Goal: Task Accomplishment & Management: Manage account settings

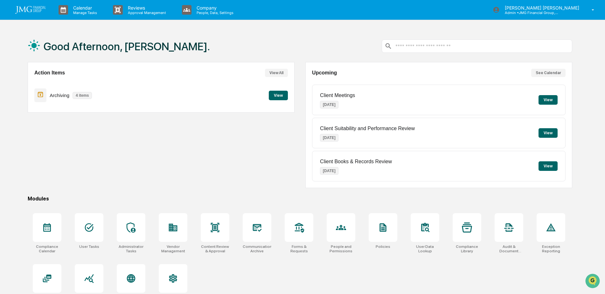
scroll to position [30, 0]
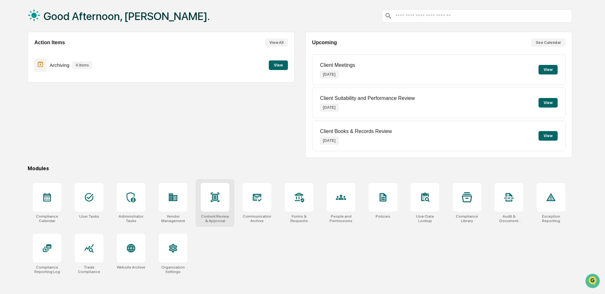
click at [220, 202] on icon at bounding box center [215, 197] width 10 height 10
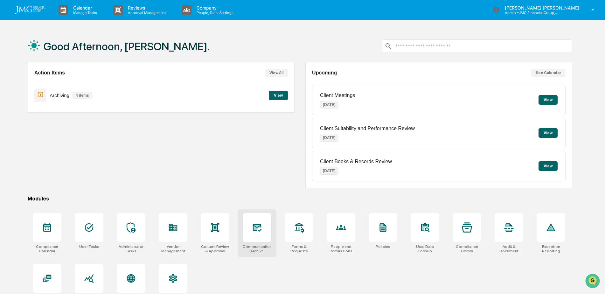
click at [254, 234] on div at bounding box center [257, 227] width 29 height 29
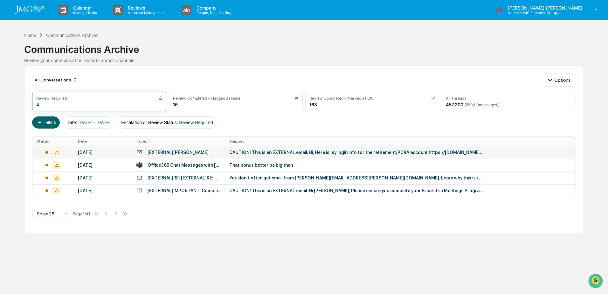
click at [291, 151] on div "CAUTION! This is an EXTERNAL email. Hi, Here is my login info for the retiremen…" at bounding box center [356, 152] width 254 height 5
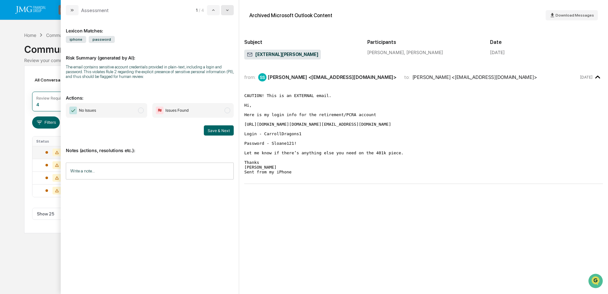
click at [225, 12] on button "modal" at bounding box center [227, 10] width 13 height 10
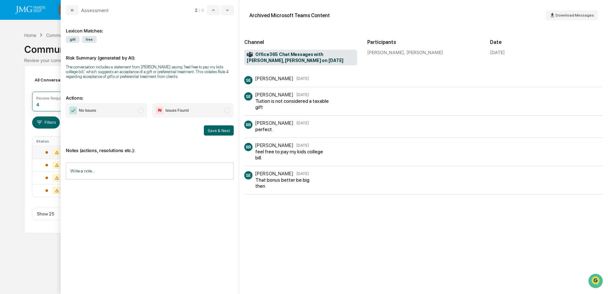
click at [181, 175] on input "Write a note..." at bounding box center [150, 171] width 168 height 17
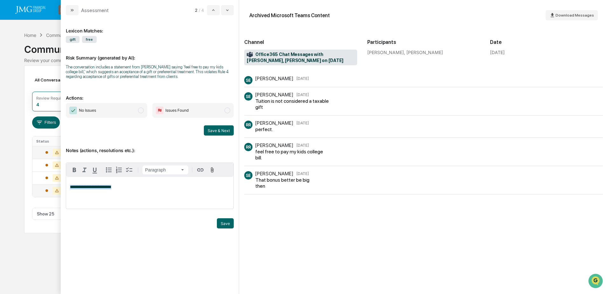
drag, startPoint x: 124, startPoint y: 186, endPoint x: 60, endPoint y: 184, distance: 63.6
click at [60, 184] on body "Calendar Manage Tasks Reviews Approval Management Company People, Data, Setting…" at bounding box center [304, 147] width 608 height 294
copy span "**********"
click at [157, 191] on div "**********" at bounding box center [149, 193] width 167 height 32
click at [223, 218] on button "Save" at bounding box center [225, 223] width 17 height 10
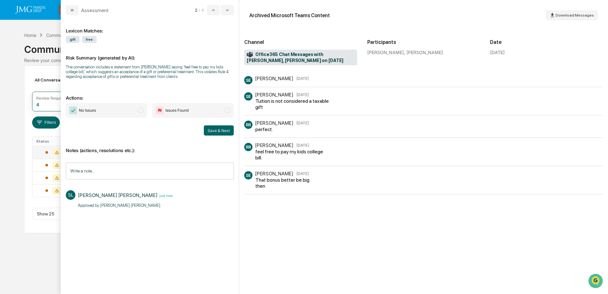
click at [135, 114] on span "No Issues" at bounding box center [106, 110] width 81 height 15
click at [220, 131] on button "Save & Next" at bounding box center [219, 130] width 30 height 10
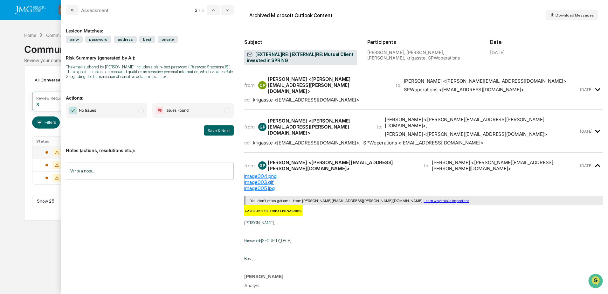
scroll to position [56, 0]
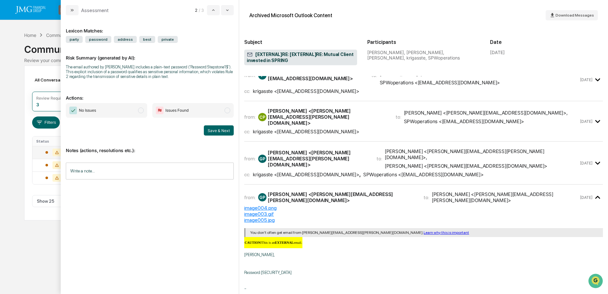
click at [585, 161] on time "Aug 14" at bounding box center [586, 163] width 12 height 5
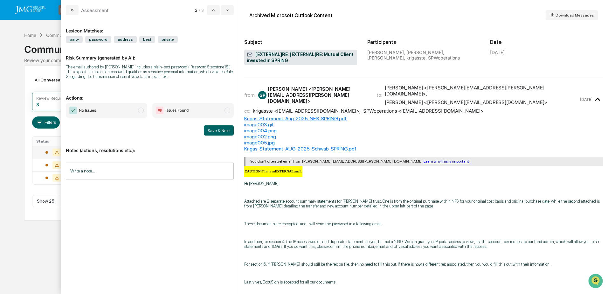
scroll to position [87, 0]
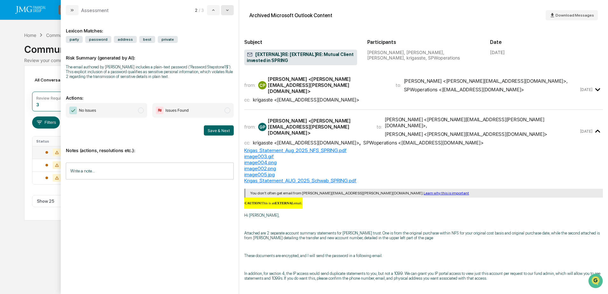
click at [231, 13] on button "modal" at bounding box center [227, 10] width 13 height 10
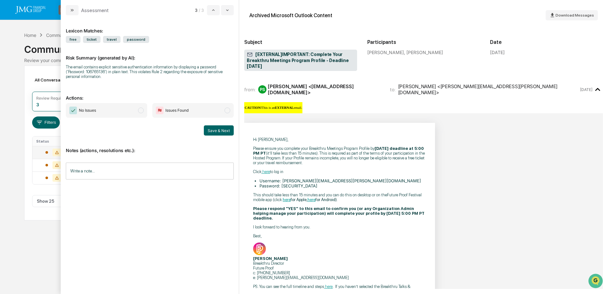
click at [129, 111] on span "No Issues" at bounding box center [106, 110] width 81 height 15
click at [121, 163] on input "Write a note..." at bounding box center [150, 171] width 168 height 17
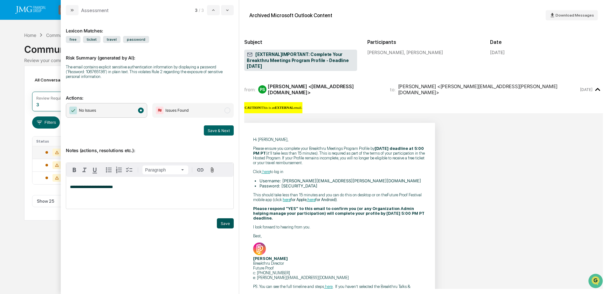
click at [231, 223] on button "Save" at bounding box center [225, 223] width 17 height 10
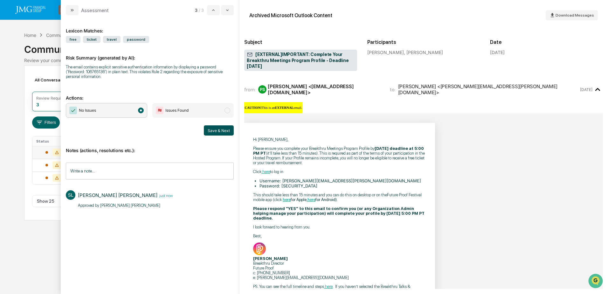
click at [219, 132] on button "Save & Next" at bounding box center [219, 130] width 30 height 10
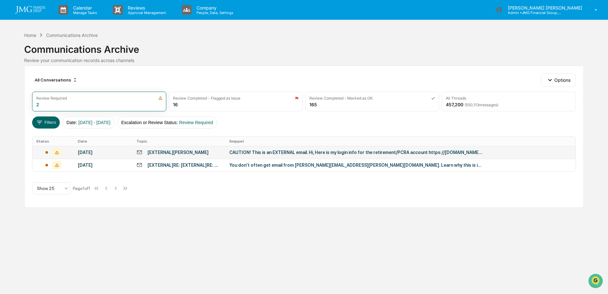
click at [14, 65] on div "Calendar Manage Tasks Reviews Approval Management Company People, Data, Setting…" at bounding box center [304, 147] width 608 height 294
click at [33, 35] on div "Home" at bounding box center [30, 34] width 12 height 5
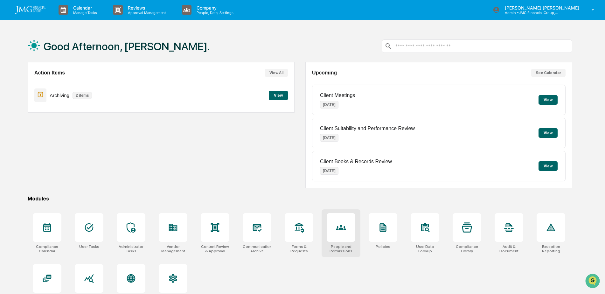
click at [344, 229] on icon at bounding box center [341, 227] width 10 height 10
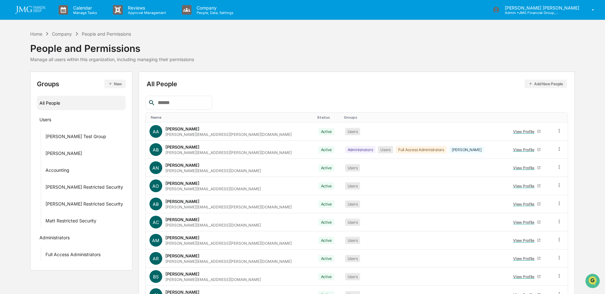
click at [179, 104] on input "text" at bounding box center [182, 103] width 54 height 8
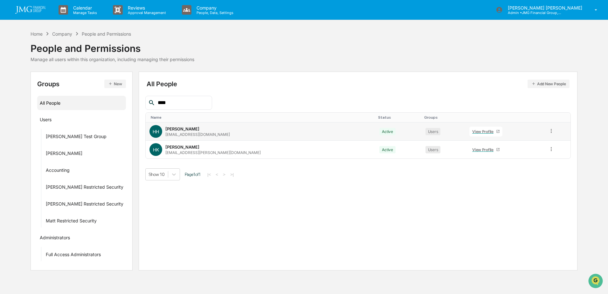
type input "****"
click at [472, 131] on div "View Profile" at bounding box center [484, 131] width 24 height 5
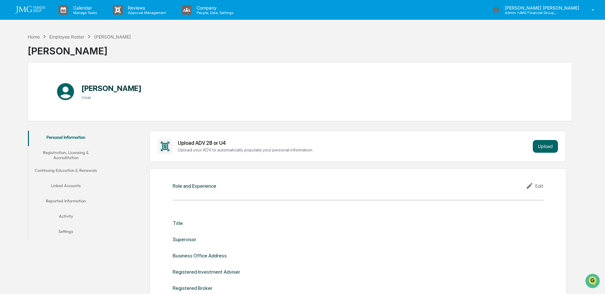
click at [63, 185] on button "Linked Accounts" at bounding box center [66, 186] width 76 height 15
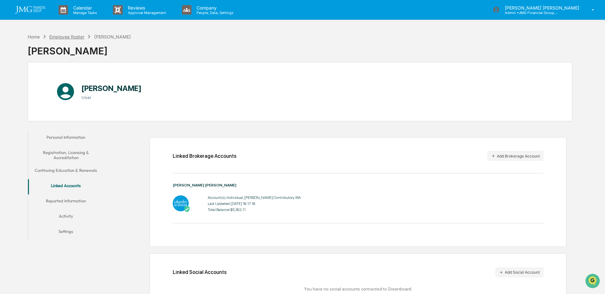
click at [76, 37] on div "Employee Roster" at bounding box center [66, 36] width 35 height 5
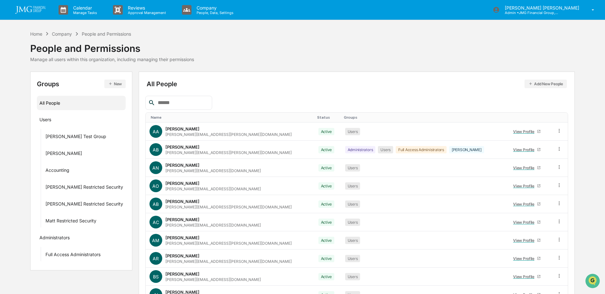
click at [162, 101] on input "text" at bounding box center [182, 103] width 54 height 8
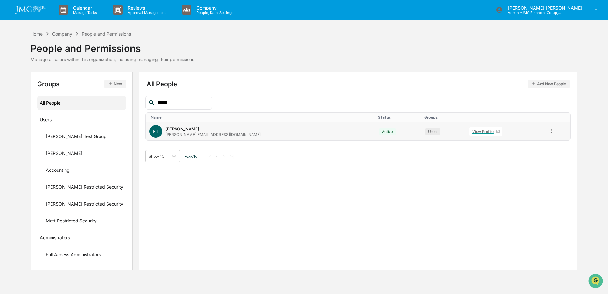
type input "*****"
click at [472, 132] on div "View Profile" at bounding box center [484, 131] width 24 height 5
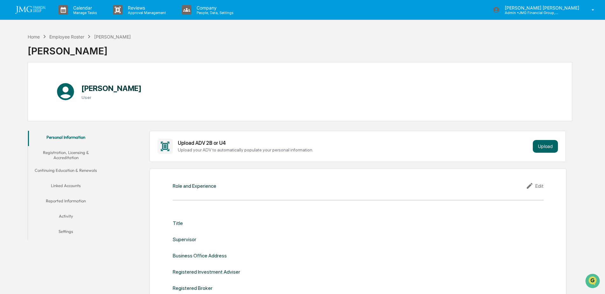
click at [80, 182] on button "Linked Accounts" at bounding box center [66, 186] width 76 height 15
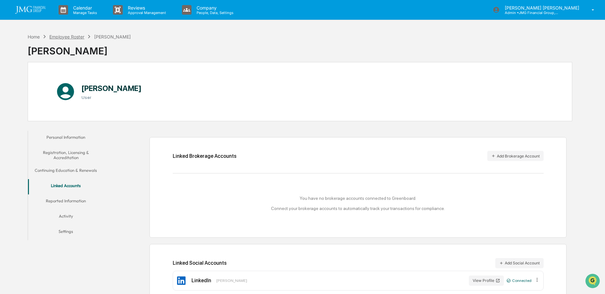
click at [76, 36] on div "Employee Roster" at bounding box center [66, 36] width 35 height 5
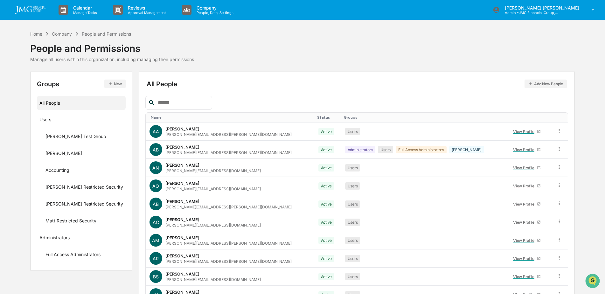
click at [197, 107] on div at bounding box center [178, 103] width 67 height 14
click at [203, 105] on input "text" at bounding box center [182, 103] width 54 height 8
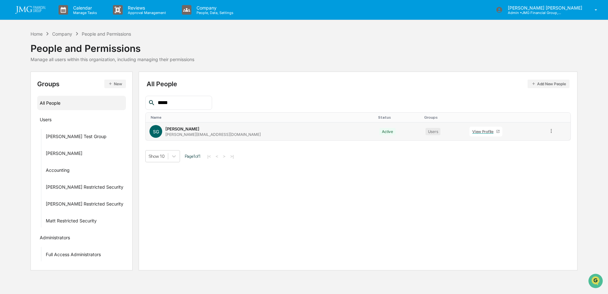
type input "*****"
click at [472, 133] on div "View Profile" at bounding box center [484, 131] width 24 height 5
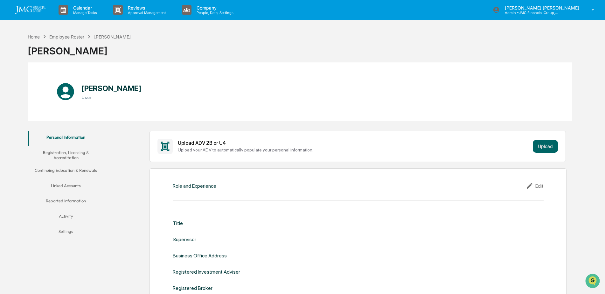
click at [70, 184] on button "Linked Accounts" at bounding box center [66, 186] width 76 height 15
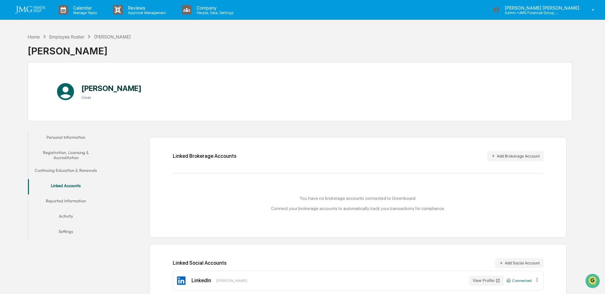
scroll to position [30, 0]
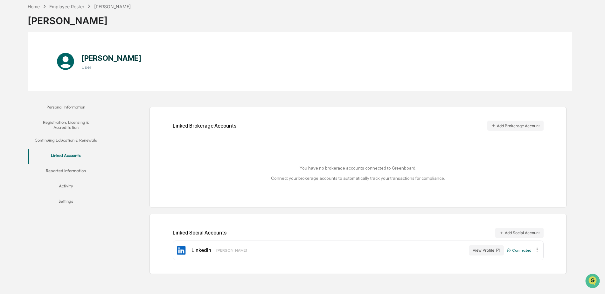
click at [72, 6] on div "Employee Roster" at bounding box center [66, 6] width 35 height 5
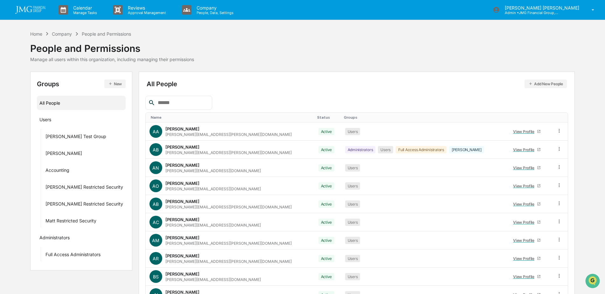
click at [186, 103] on input "text" at bounding box center [182, 103] width 54 height 8
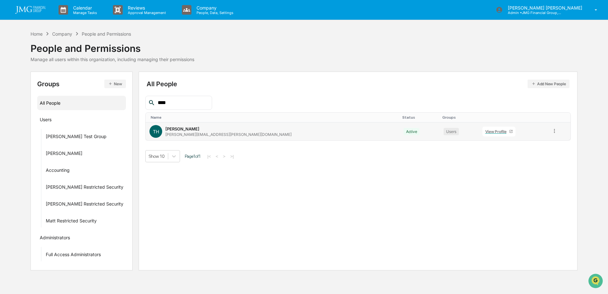
type input "****"
click at [485, 133] on div "View Profile" at bounding box center [497, 131] width 24 height 5
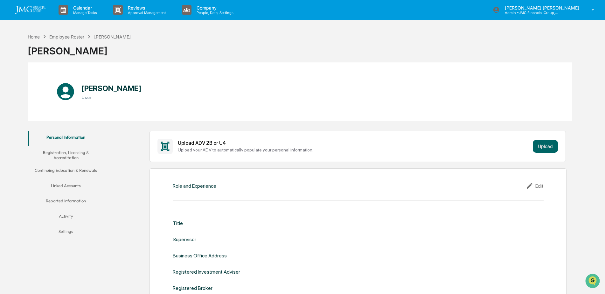
click at [80, 188] on button "Linked Accounts" at bounding box center [66, 186] width 76 height 15
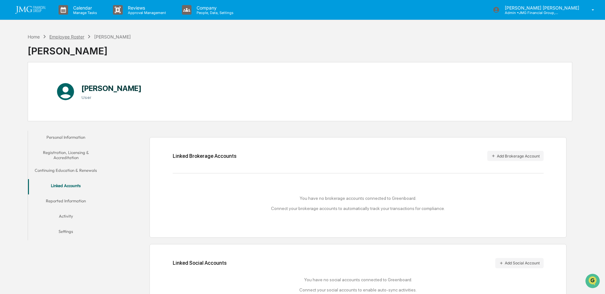
click at [73, 38] on div "Employee Roster" at bounding box center [66, 36] width 35 height 5
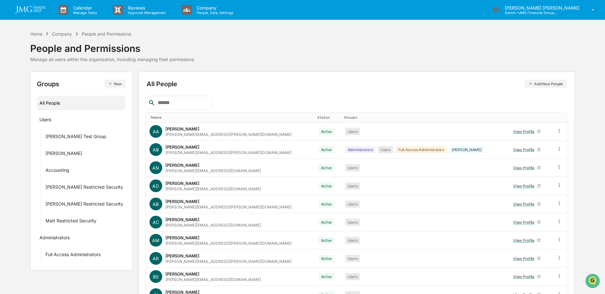
click at [191, 100] on input "text" at bounding box center [182, 103] width 54 height 8
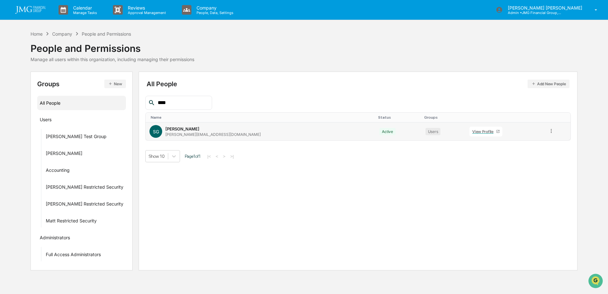
type input "****"
click at [472, 132] on div "View Profile" at bounding box center [484, 131] width 24 height 5
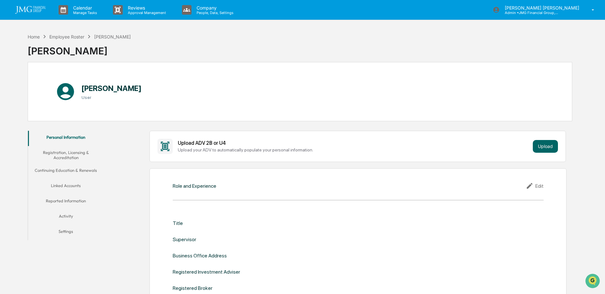
click at [72, 184] on button "Linked Accounts" at bounding box center [66, 186] width 76 height 15
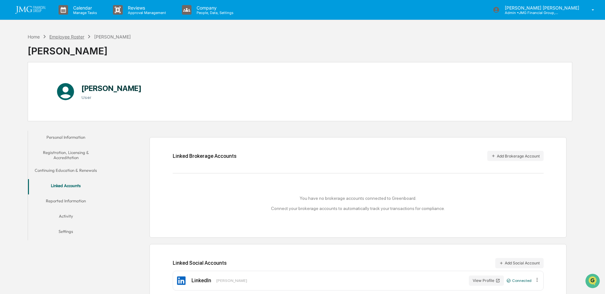
click at [69, 37] on div "Employee Roster" at bounding box center [66, 36] width 35 height 5
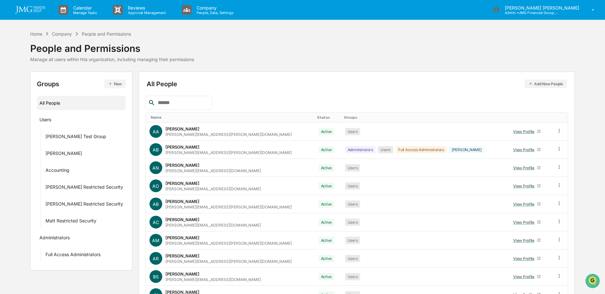
click at [198, 102] on input "text" at bounding box center [182, 103] width 54 height 8
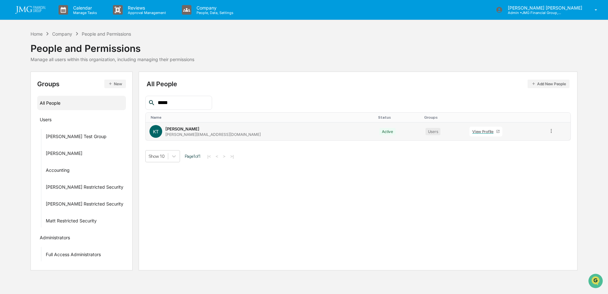
type input "*****"
click at [472, 131] on div "View Profile" at bounding box center [484, 131] width 24 height 5
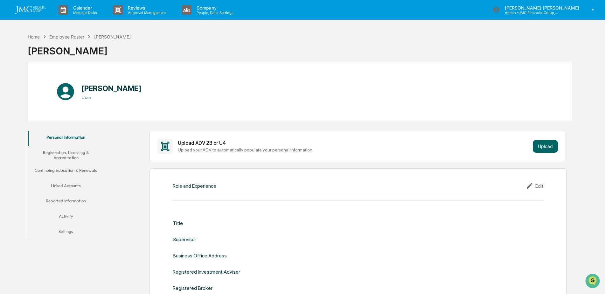
click at [68, 182] on button "Linked Accounts" at bounding box center [66, 186] width 76 height 15
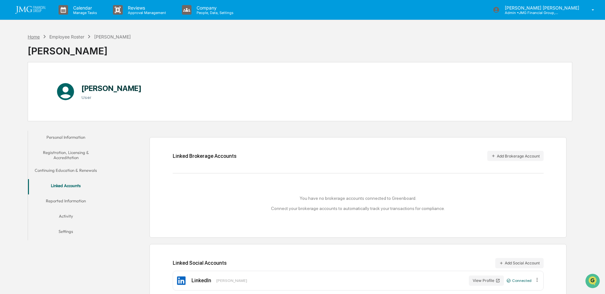
click at [30, 35] on div "Home" at bounding box center [34, 36] width 12 height 5
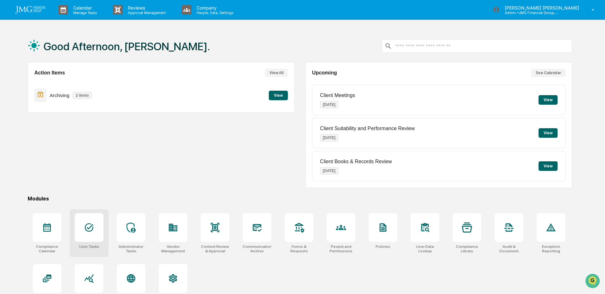
scroll to position [30, 0]
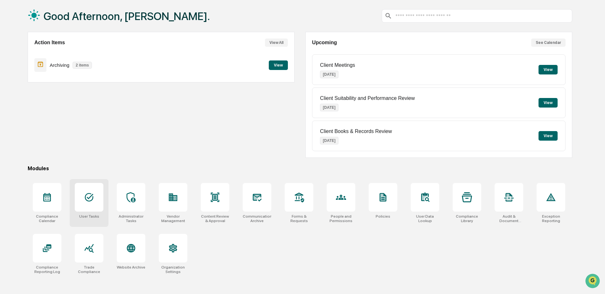
click at [89, 197] on icon at bounding box center [89, 197] width 9 height 9
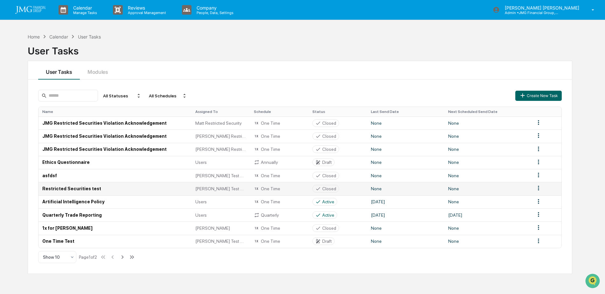
scroll to position [30, 0]
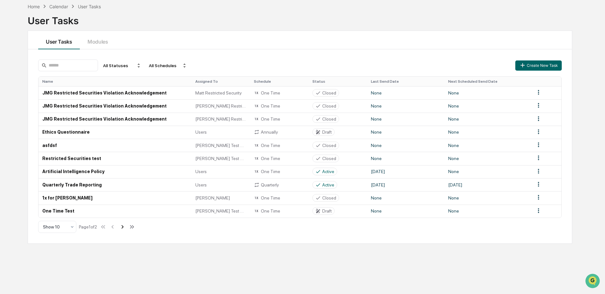
click at [126, 226] on icon at bounding box center [122, 226] width 7 height 7
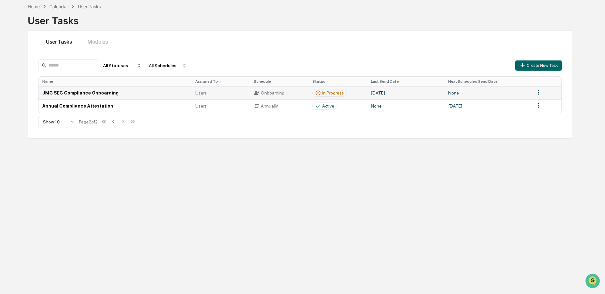
click at [142, 95] on td "JMG SEC Compliance Onboarding" at bounding box center [114, 92] width 153 height 13
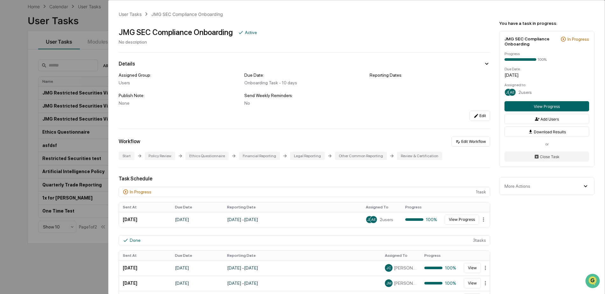
scroll to position [32, 0]
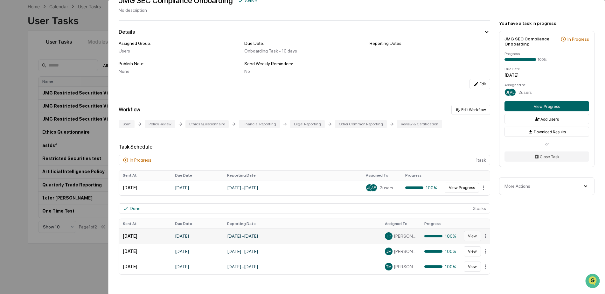
click at [468, 236] on button "View" at bounding box center [472, 236] width 17 height 10
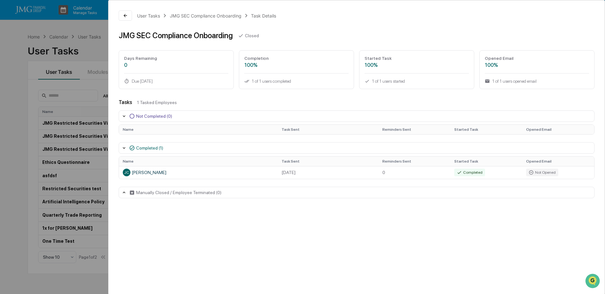
click at [160, 147] on div "Completed (1)" at bounding box center [149, 147] width 27 height 5
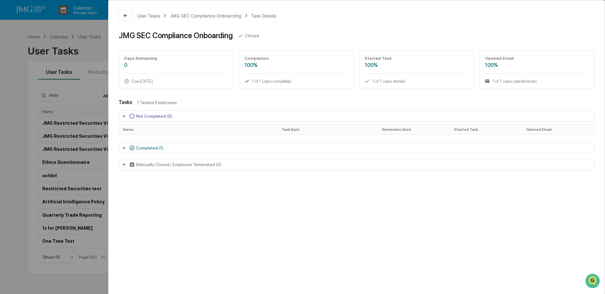
click at [160, 147] on div "Completed (1)" at bounding box center [149, 147] width 27 height 5
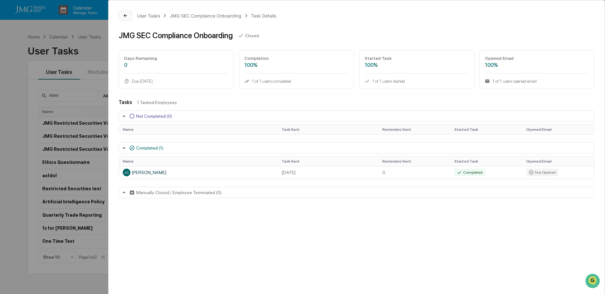
click at [126, 18] on icon at bounding box center [125, 15] width 5 height 5
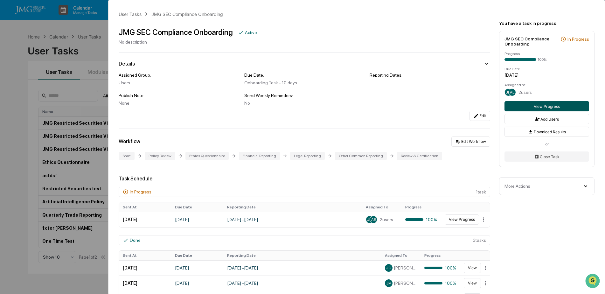
click at [539, 106] on button "View Progress" at bounding box center [546, 106] width 85 height 10
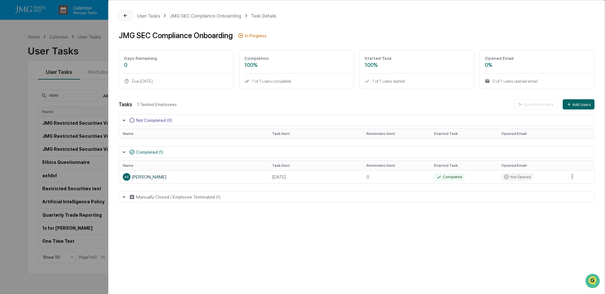
click at [125, 17] on icon at bounding box center [125, 15] width 5 height 5
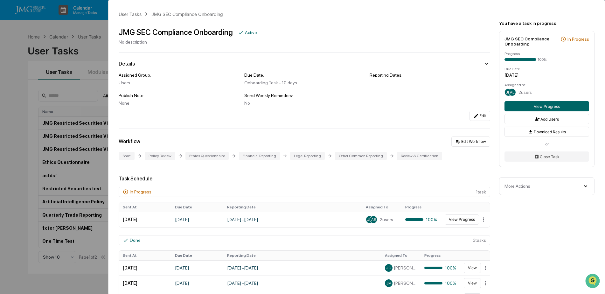
drag, startPoint x: 106, startPoint y: 47, endPoint x: 107, endPoint y: 51, distance: 4.6
click at [107, 51] on div "User Tasks JMG SEC Compliance Onboarding JMG SEC Compliance Onboarding Active N…" at bounding box center [302, 147] width 605 height 294
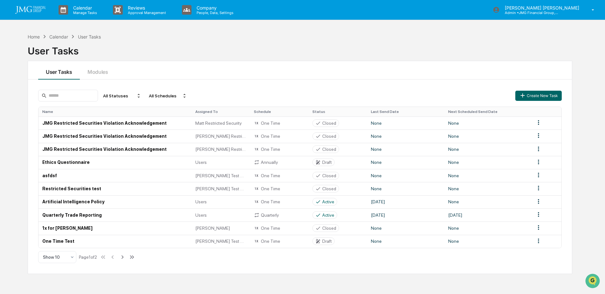
click at [124, 257] on icon at bounding box center [122, 256] width 7 height 7
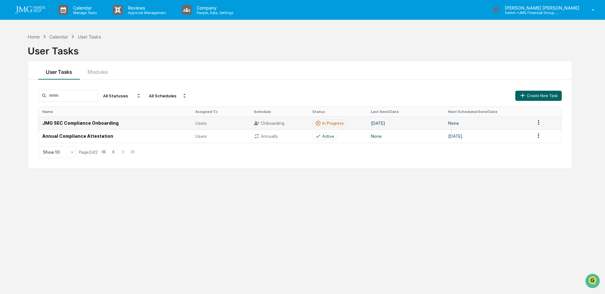
click at [162, 123] on td "JMG SEC Compliance Onboarding" at bounding box center [114, 122] width 153 height 13
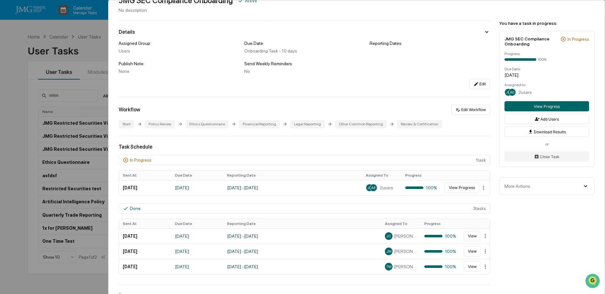
scroll to position [64, 0]
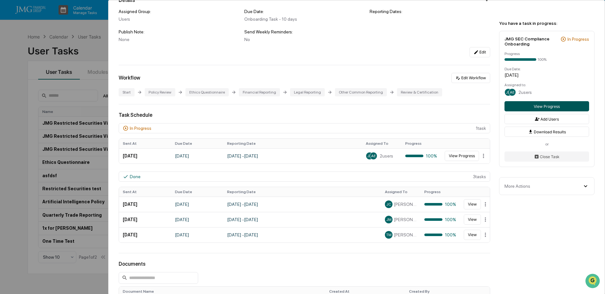
click at [554, 106] on button "View Progress" at bounding box center [546, 106] width 85 height 10
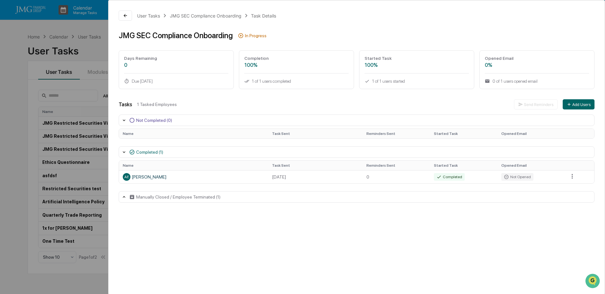
click at [81, 48] on div "User Tasks JMG SEC Compliance Onboarding Task Details JMG SEC Compliance Onboar…" at bounding box center [302, 147] width 605 height 294
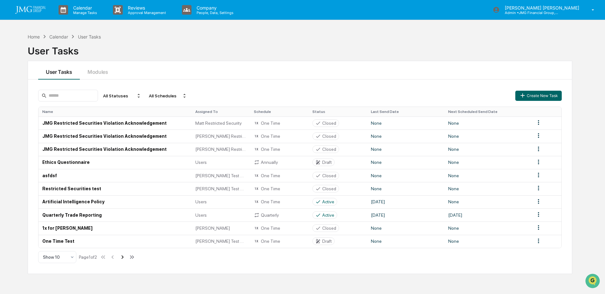
click at [124, 258] on icon at bounding box center [122, 256] width 2 height 3
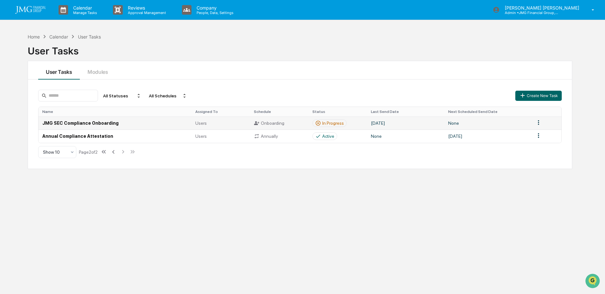
click at [160, 121] on td "JMG SEC Compliance Onboarding" at bounding box center [114, 122] width 153 height 13
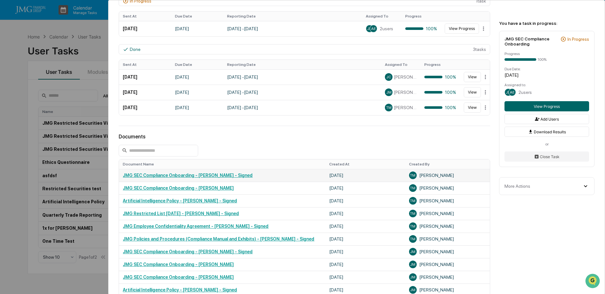
scroll to position [223, 0]
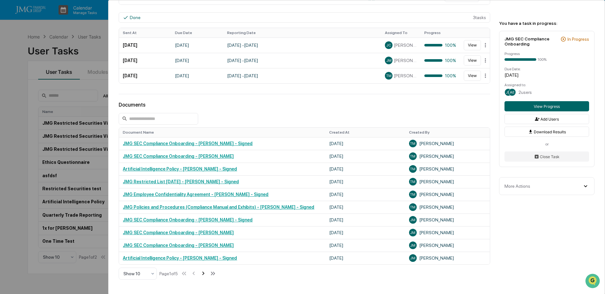
click at [205, 274] on icon at bounding box center [203, 273] width 7 height 7
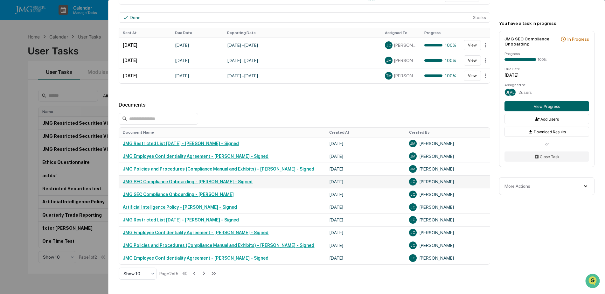
click at [231, 180] on link "JMG SEC Compliance Onboarding - Jack Crahan - Signed" at bounding box center [188, 181] width 130 height 5
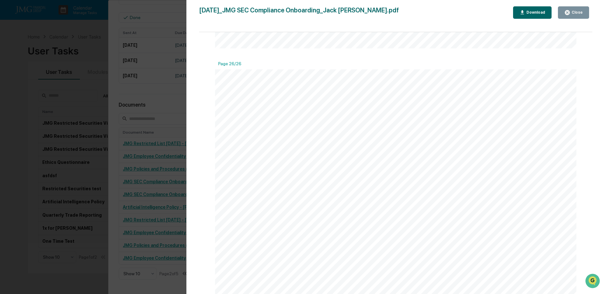
scroll to position [10018, 0]
click at [580, 16] on button "Close" at bounding box center [573, 12] width 31 height 12
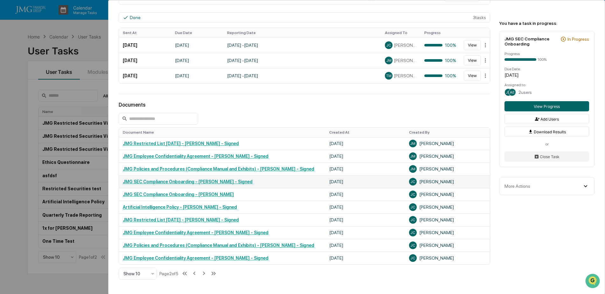
click at [230, 181] on link "JMG SEC Compliance Onboarding - Jack Crahan - Signed" at bounding box center [188, 181] width 130 height 5
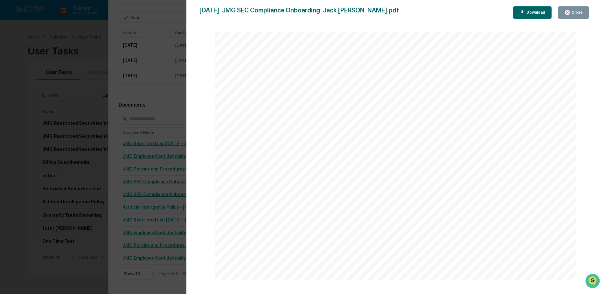
scroll to position [5661, 0]
click at [80, 30] on div "Version History 08/12/2025, 12:44 PM Jack Crahan 2025-08-12_JMG SEC Compliance …" at bounding box center [302, 147] width 605 height 294
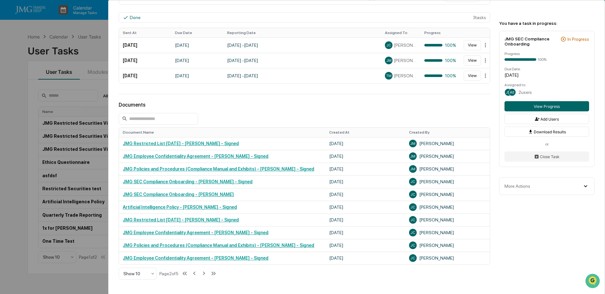
click at [94, 87] on div "User Tasks JMG SEC Compliance Onboarding JMG SEC Compliance Onboarding Active N…" at bounding box center [302, 147] width 605 height 294
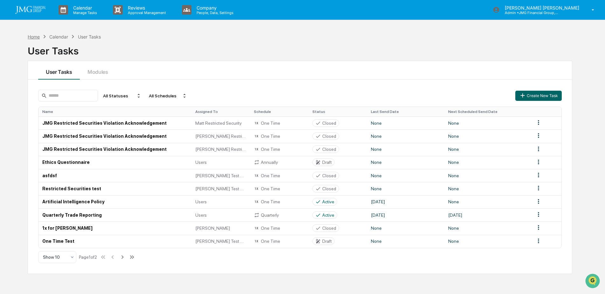
click at [37, 37] on div "Home" at bounding box center [34, 36] width 12 height 5
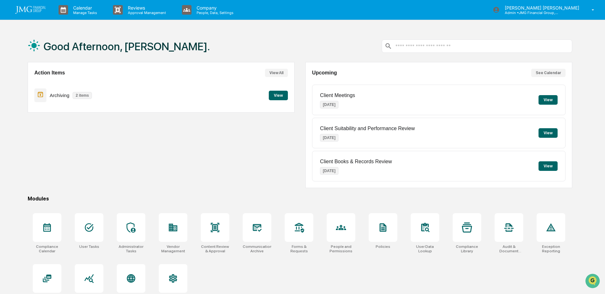
scroll to position [30, 0]
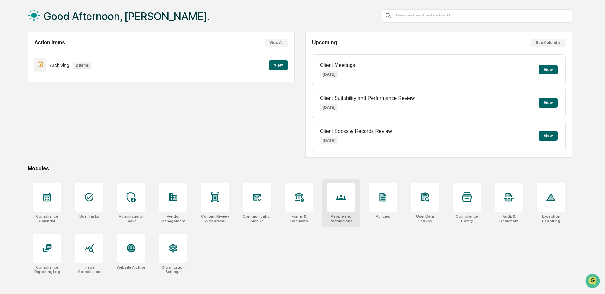
click at [345, 207] on div at bounding box center [341, 197] width 29 height 29
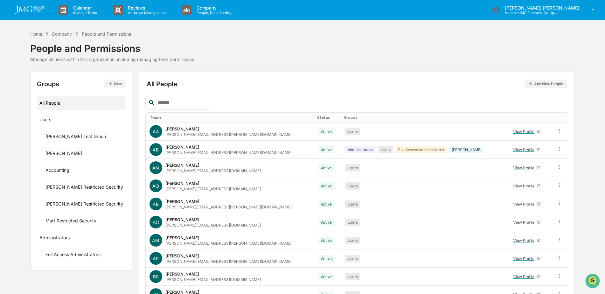
click at [203, 104] on input "text" at bounding box center [182, 103] width 54 height 8
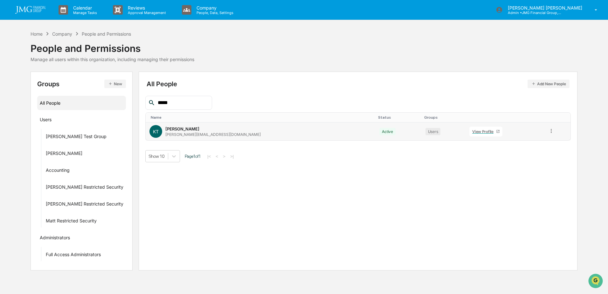
type input "*****"
click at [472, 132] on div "View Profile" at bounding box center [484, 131] width 24 height 5
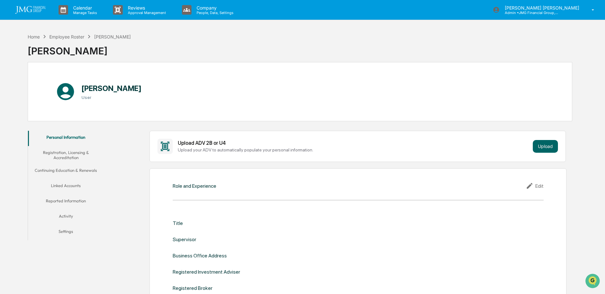
click at [66, 184] on button "Linked Accounts" at bounding box center [66, 186] width 76 height 15
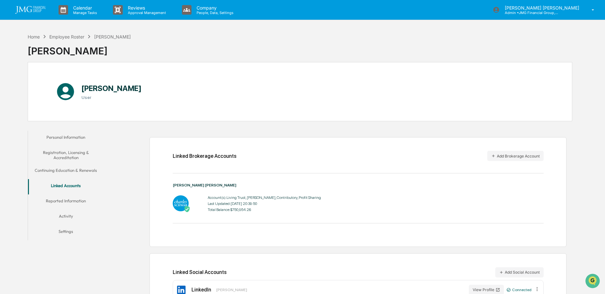
scroll to position [30, 0]
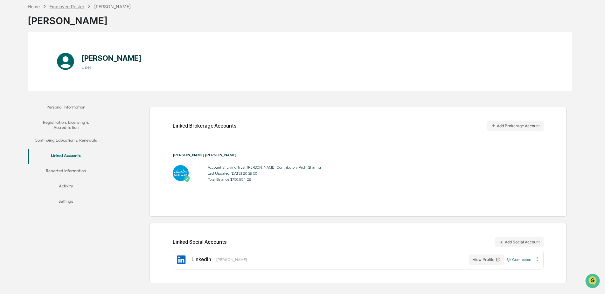
click at [73, 7] on div "Employee Roster" at bounding box center [66, 6] width 35 height 5
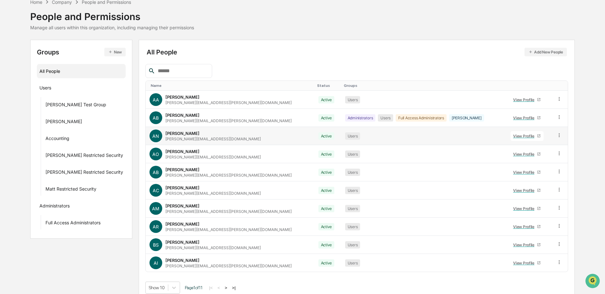
scroll to position [38, 0]
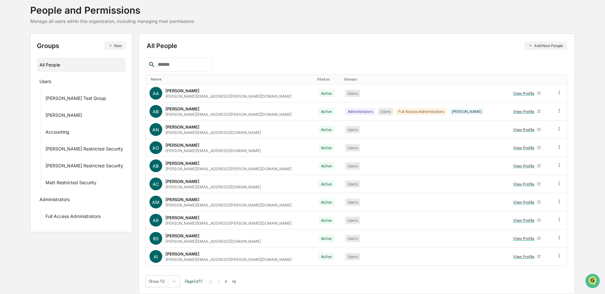
click at [235, 281] on button ">|" at bounding box center [233, 281] width 7 height 5
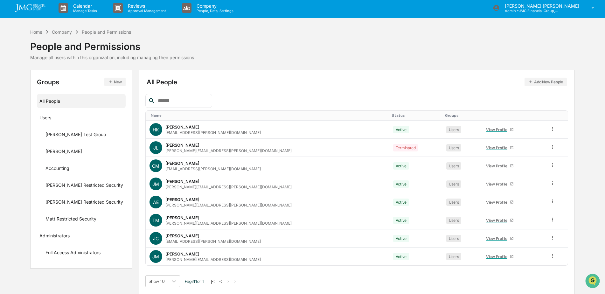
scroll to position [2, 0]
click at [486, 218] on div "View Profile" at bounding box center [498, 220] width 24 height 5
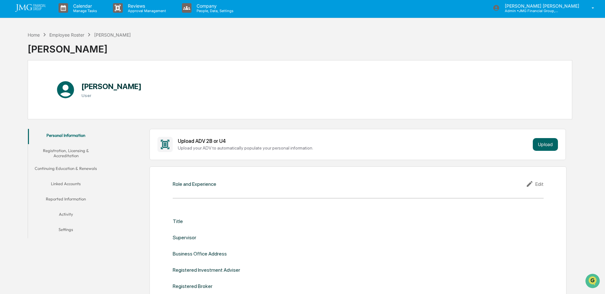
click at [73, 182] on button "Linked Accounts" at bounding box center [66, 184] width 76 height 15
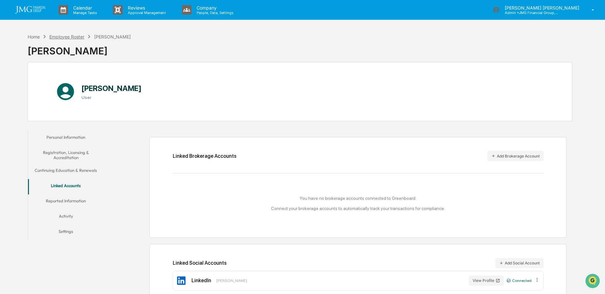
click at [72, 37] on div "Employee Roster" at bounding box center [66, 36] width 35 height 5
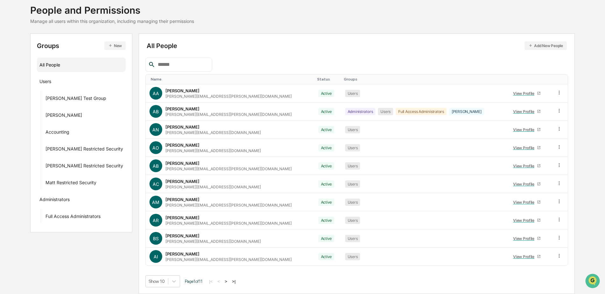
click at [233, 281] on button ">|" at bounding box center [233, 281] width 7 height 5
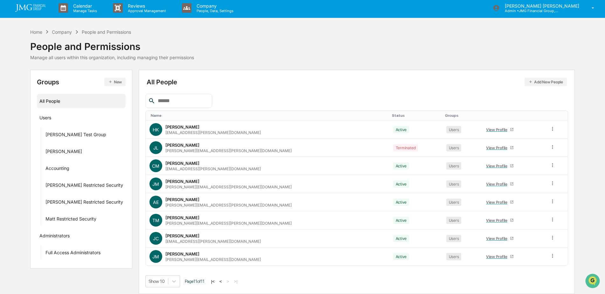
scroll to position [2, 0]
click at [486, 254] on div "View Profile" at bounding box center [498, 256] width 24 height 5
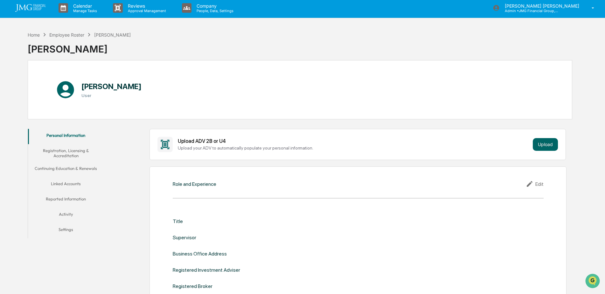
click at [70, 184] on button "Linked Accounts" at bounding box center [66, 184] width 76 height 15
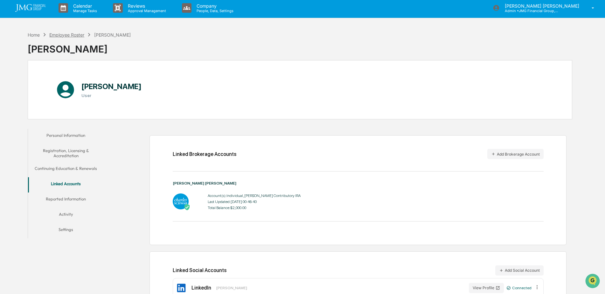
click at [75, 35] on div "Employee Roster" at bounding box center [66, 34] width 35 height 5
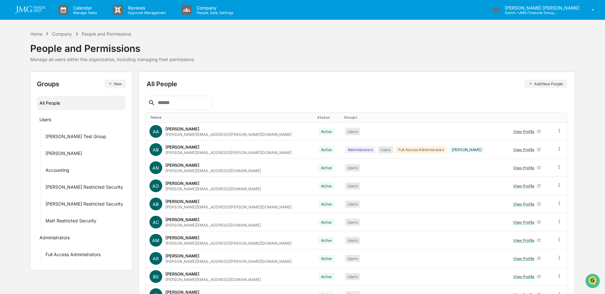
click at [166, 98] on div at bounding box center [178, 103] width 67 height 14
click at [168, 102] on input "text" at bounding box center [182, 103] width 54 height 8
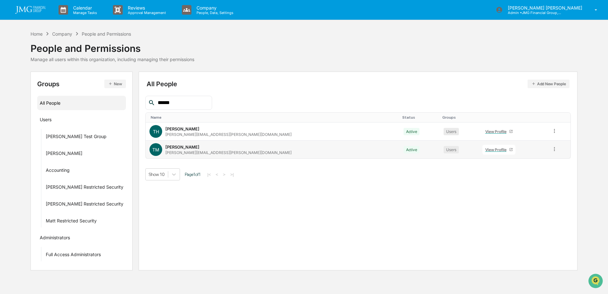
type input "******"
click at [485, 150] on div "View Profile" at bounding box center [497, 149] width 24 height 5
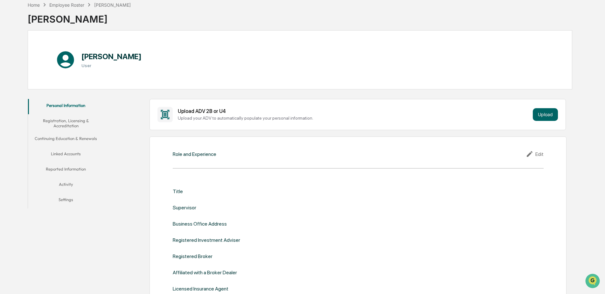
scroll to position [64, 0]
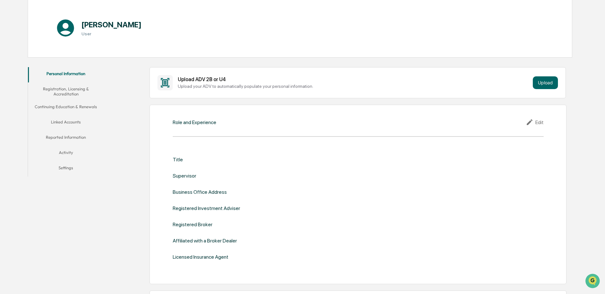
click at [77, 121] on button "Linked Accounts" at bounding box center [66, 122] width 76 height 15
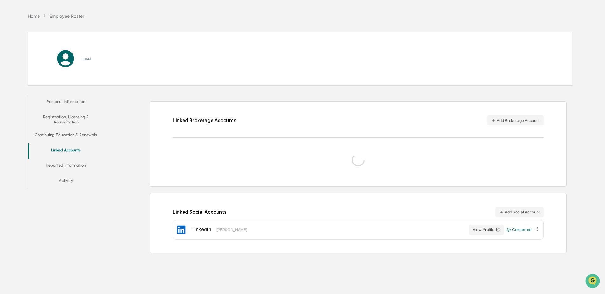
scroll to position [30, 0]
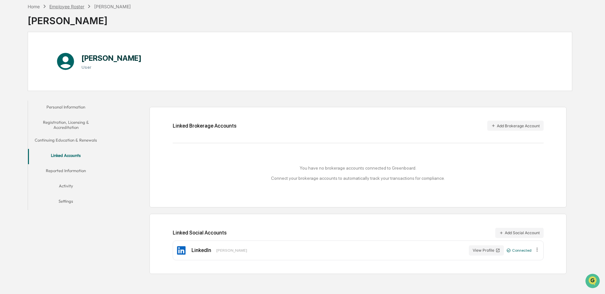
click at [69, 8] on div "Employee Roster" at bounding box center [66, 6] width 35 height 5
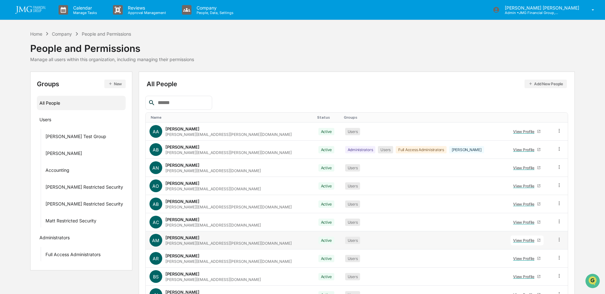
scroll to position [38, 0]
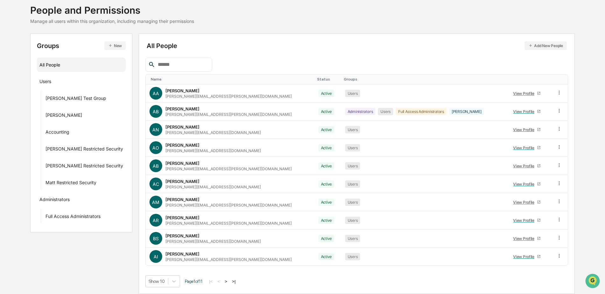
click at [233, 280] on button ">|" at bounding box center [233, 281] width 7 height 5
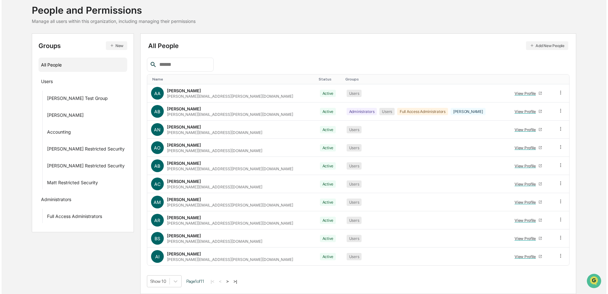
scroll to position [2, 0]
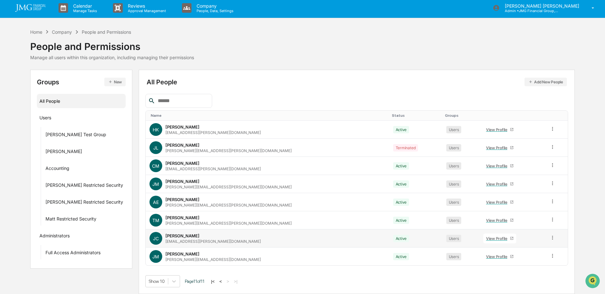
click at [486, 240] on div "View Profile" at bounding box center [498, 238] width 24 height 5
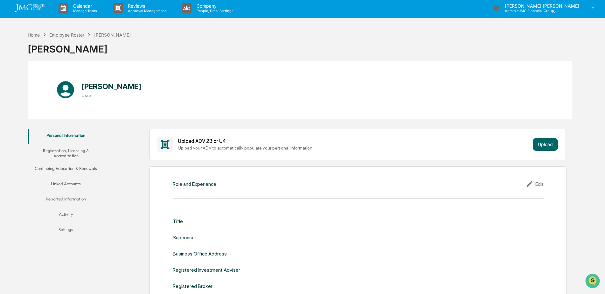
click at [70, 185] on button "Linked Accounts" at bounding box center [66, 184] width 76 height 15
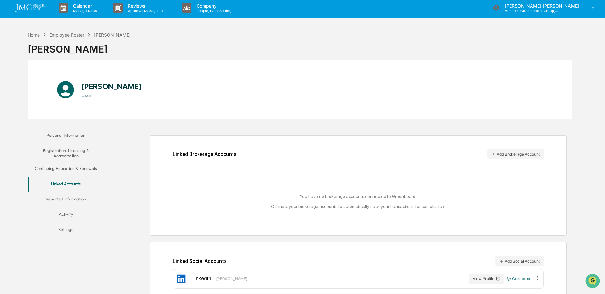
click at [36, 34] on div "Home" at bounding box center [34, 34] width 12 height 5
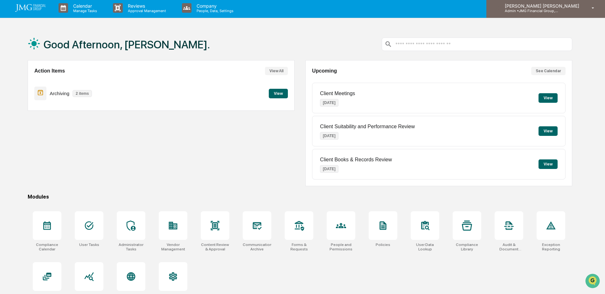
click at [559, 10] on p "Admin • JMG Financial Group, Ltd." at bounding box center [529, 11] width 59 height 4
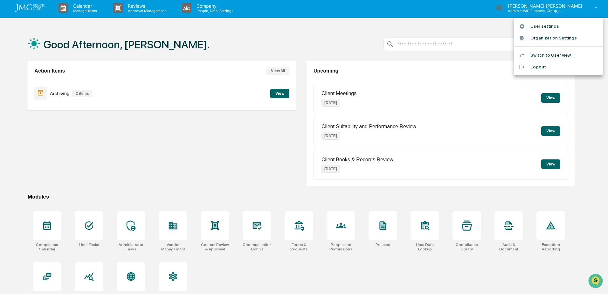
click at [552, 64] on li "Logout" at bounding box center [558, 67] width 89 height 12
